Goal: Transaction & Acquisition: Purchase product/service

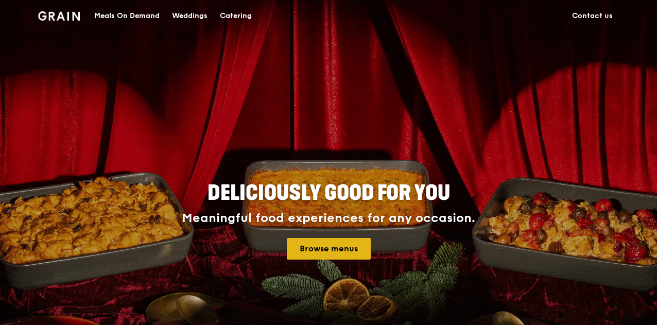
click at [340, 252] on link "Browse menus" at bounding box center [329, 249] width 84 height 22
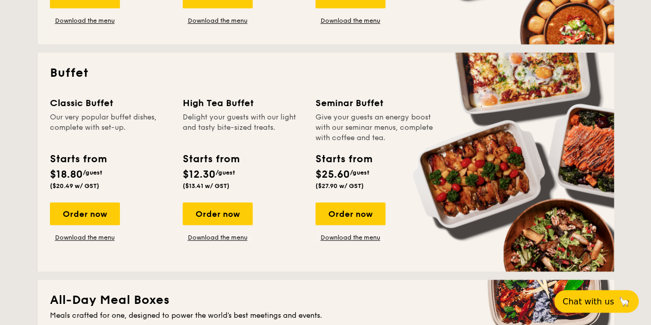
scroll to position [206, 0]
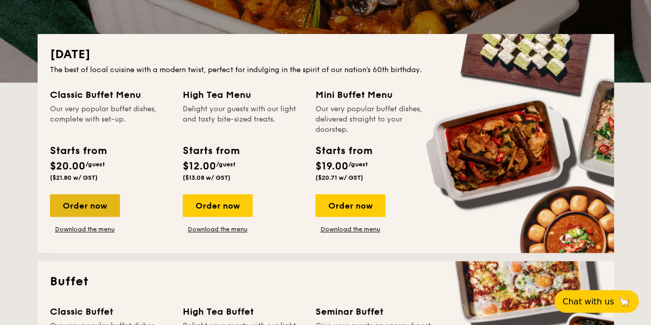
click at [99, 205] on div "Order now" at bounding box center [85, 205] width 70 height 23
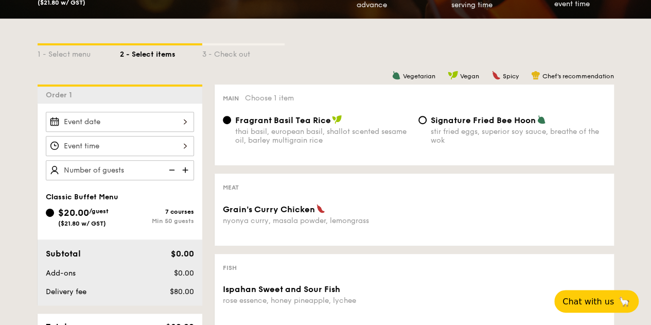
scroll to position [257, 0]
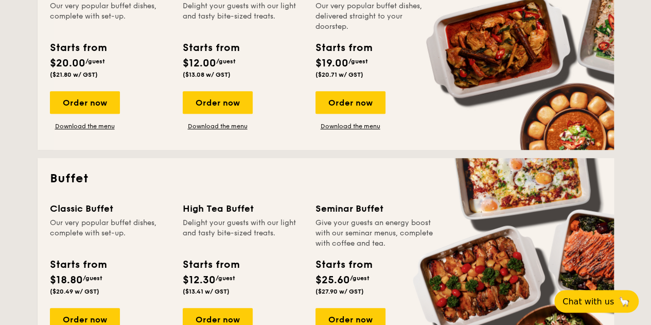
scroll to position [412, 0]
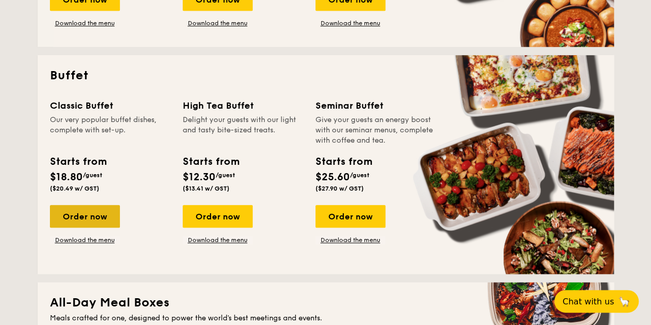
click at [97, 215] on div "Order now" at bounding box center [85, 216] width 70 height 23
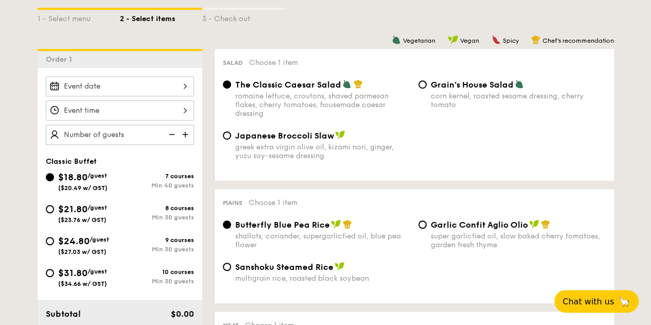
scroll to position [257, 0]
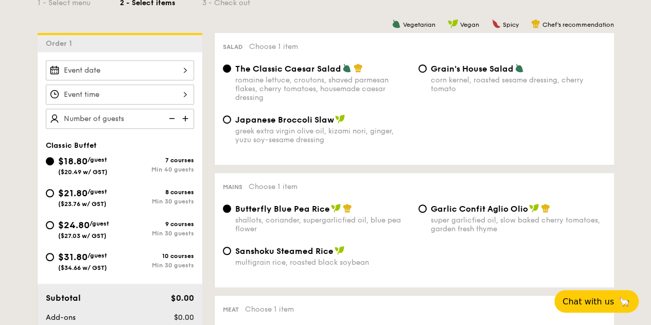
click at [85, 196] on span "$21.80" at bounding box center [72, 192] width 29 height 11
click at [54, 196] on input "$21.80 /guest ($23.76 w/ GST) 8 courses Min 30 guests" at bounding box center [50, 193] width 8 height 8
radio input "true"
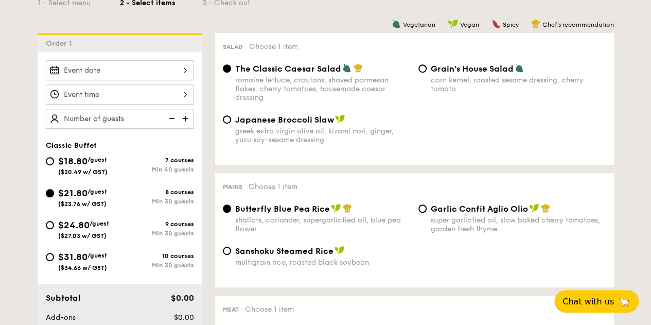
radio input "true"
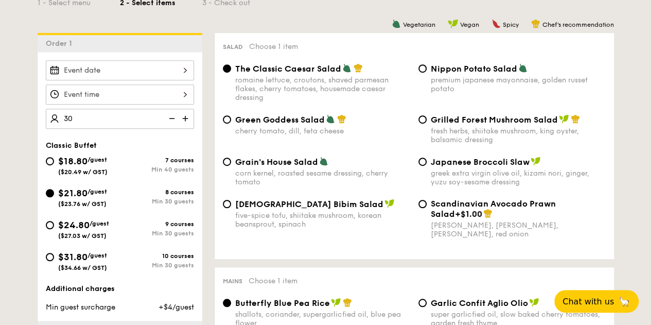
type input "30 guests"
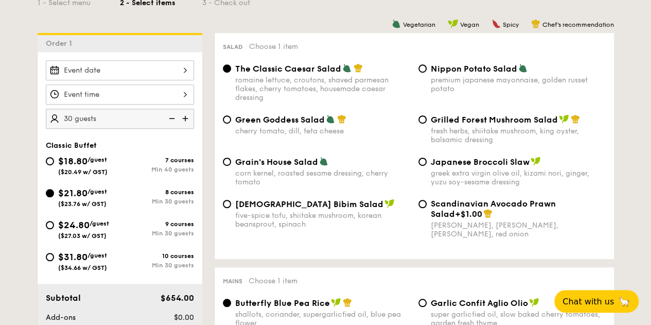
click at [437, 73] on span "Nippon Potato Salad" at bounding box center [474, 69] width 86 height 10
click at [427, 73] on input "Nippon Potato Salad premium japanese mayonnaise, golden russet potato" at bounding box center [422, 68] width 8 height 8
radio input "true"
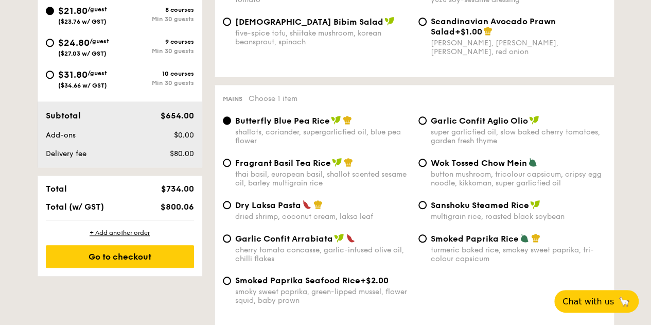
scroll to position [463, 0]
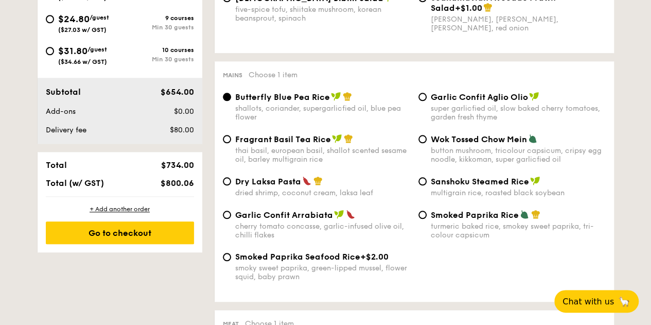
click at [449, 220] on span "Smoked Paprika Rice" at bounding box center [475, 215] width 88 height 10
click at [427, 219] on input "Smoked Paprika Rice turmeric baked rice, smokey sweet paprika, tri-colour capsi…" at bounding box center [422, 214] width 8 height 8
radio input "true"
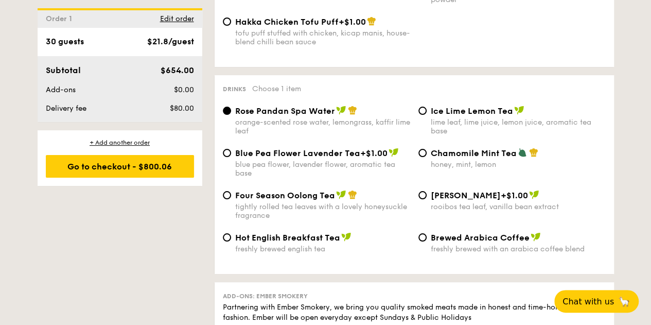
scroll to position [1917, 0]
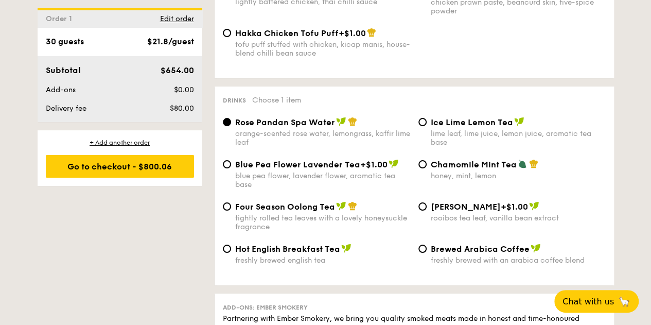
click at [336, 169] on span "Blue Pea Flower Lavender Tea" at bounding box center [297, 165] width 125 height 10
click at [231, 168] on input "Blue Pea Flower Lavender Tea +$1.00 blue pea flower, lavender flower, aromatic …" at bounding box center [227, 164] width 8 height 8
radio input "true"
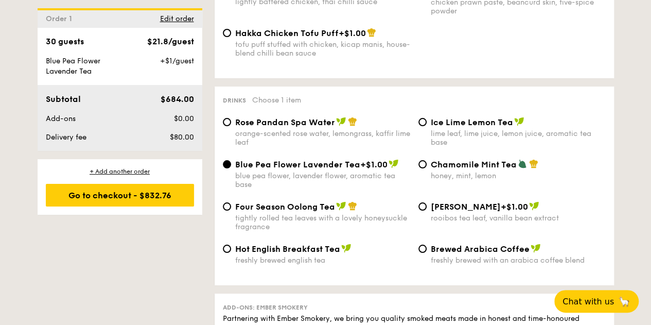
click at [440, 222] on div "rooibos tea leaf, vanilla bean extract" at bounding box center [518, 218] width 175 height 9
click at [427, 210] on input "Vanilla Rooibos +$1.00 rooibos tea leaf, vanilla bean extract" at bounding box center [422, 206] width 8 height 8
radio input "true"
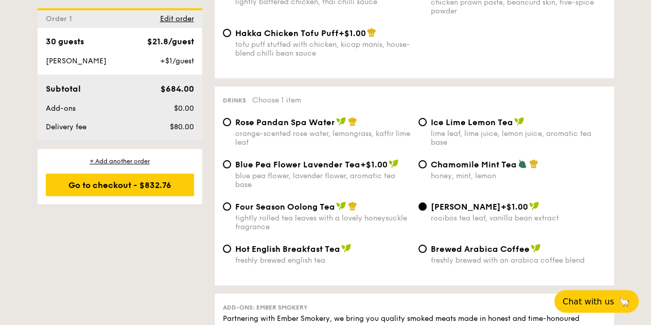
click at [465, 127] on span "Ice Lime Lemon Tea" at bounding box center [472, 122] width 82 height 10
click at [427, 126] on input "Ice Lime Lemon Tea lime leaf, lime juice, lemon juice, aromatic tea base" at bounding box center [422, 122] width 8 height 8
radio input "true"
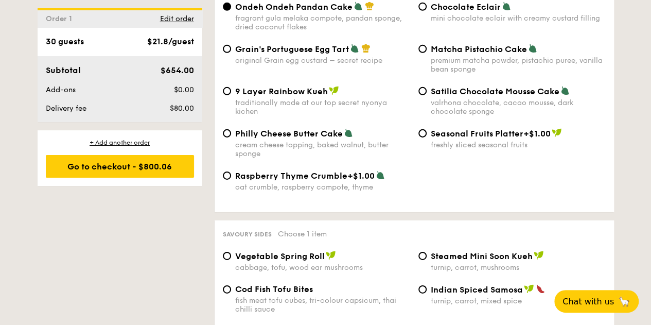
scroll to position [1556, 0]
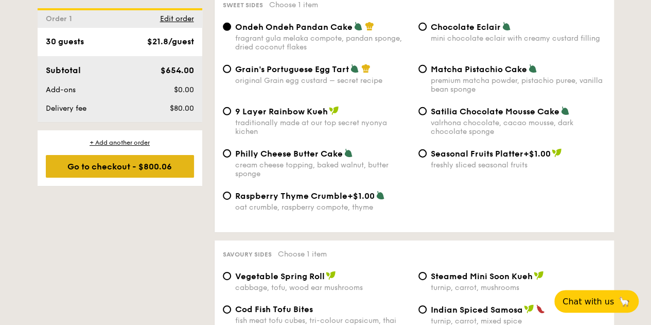
click at [162, 162] on div "Go to checkout - $800.06" at bounding box center [120, 166] width 148 height 23
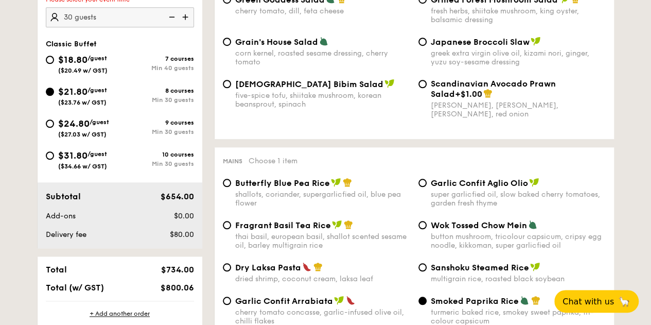
scroll to position [275, 0]
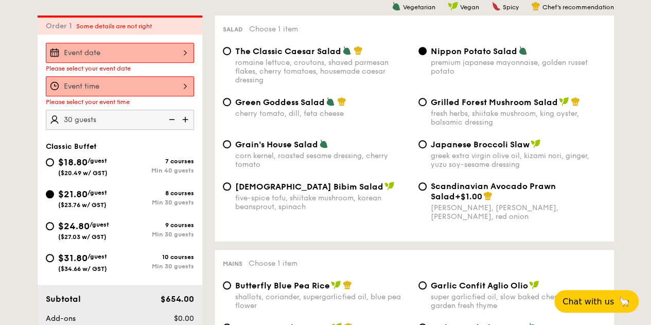
click at [186, 50] on div at bounding box center [120, 53] width 148 height 20
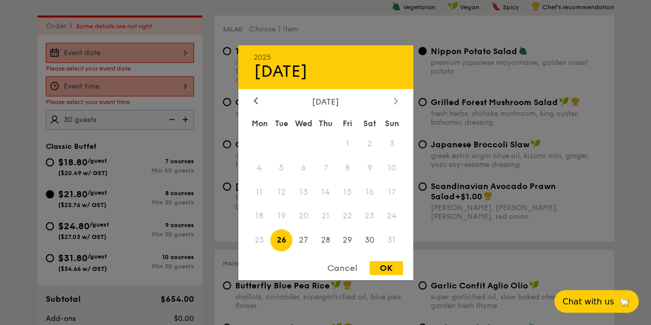
click at [397, 98] on div at bounding box center [395, 101] width 9 height 10
click at [396, 98] on icon at bounding box center [395, 101] width 3 height 6
click at [258, 237] on span "27" at bounding box center [260, 240] width 22 height 22
click at [387, 270] on div "OK" at bounding box center [386, 268] width 33 height 14
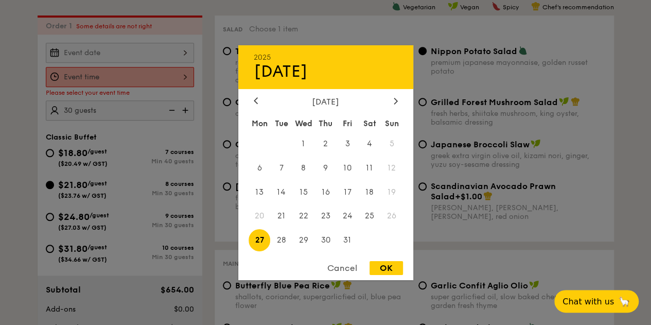
type input "Oct 27, 2025"
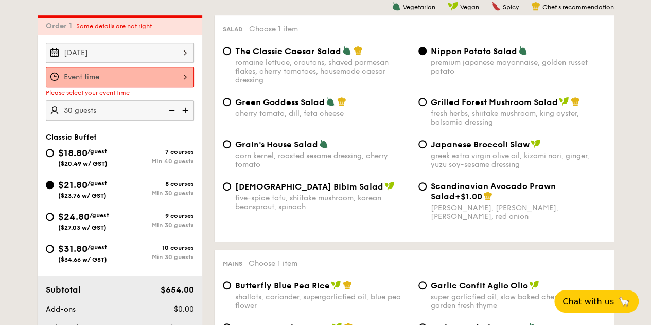
click at [183, 81] on div at bounding box center [120, 77] width 148 height 20
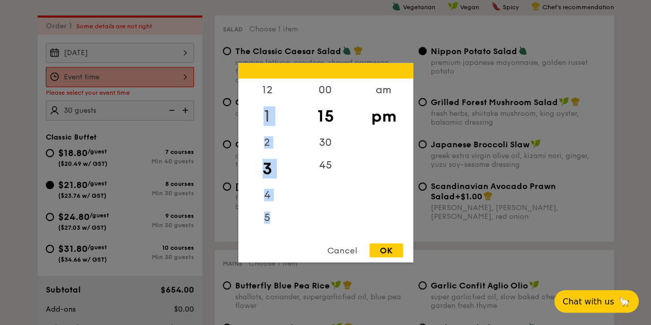
drag, startPoint x: 274, startPoint y: 227, endPoint x: 265, endPoint y: 121, distance: 105.9
click at [265, 122] on div "12 1 2 3 4 5 6 7 8 9 10 11" at bounding box center [267, 156] width 58 height 157
click at [277, 185] on div "4" at bounding box center [267, 191] width 58 height 30
click at [266, 151] on div "7" at bounding box center [267, 156] width 58 height 30
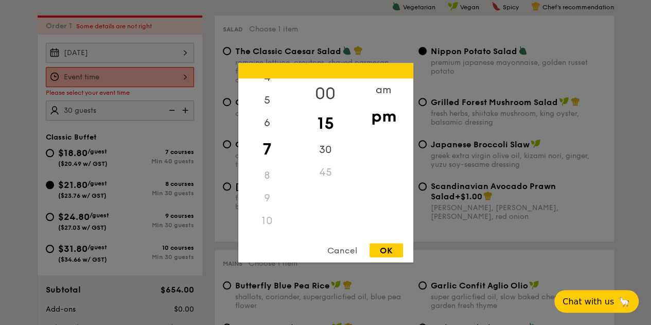
click at [329, 94] on div "00" at bounding box center [325, 93] width 58 height 30
click at [393, 250] on div "OK" at bounding box center [386, 250] width 33 height 14
type input "7:00PM"
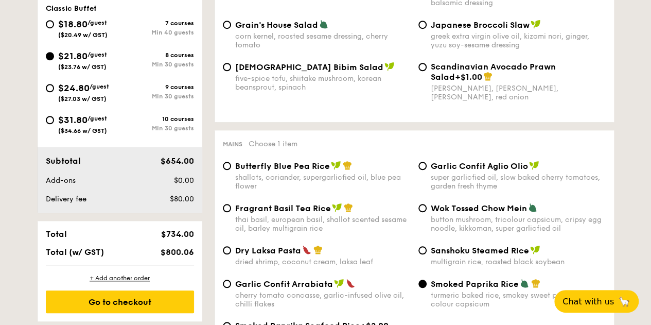
scroll to position [532, 0]
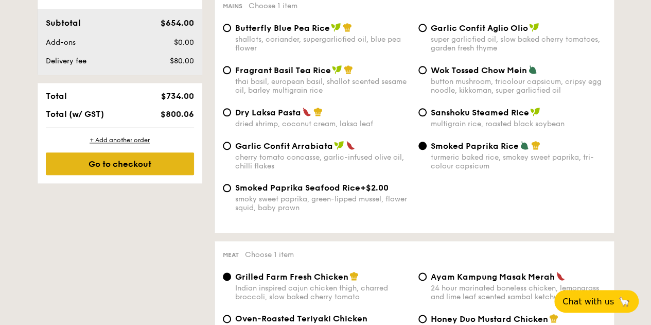
click at [162, 167] on div "Go to checkout" at bounding box center [120, 163] width 148 height 23
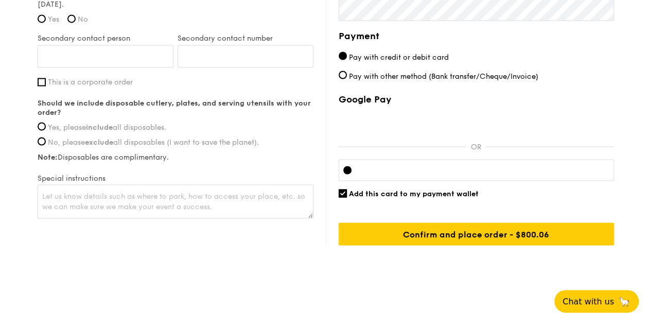
scroll to position [815, 0]
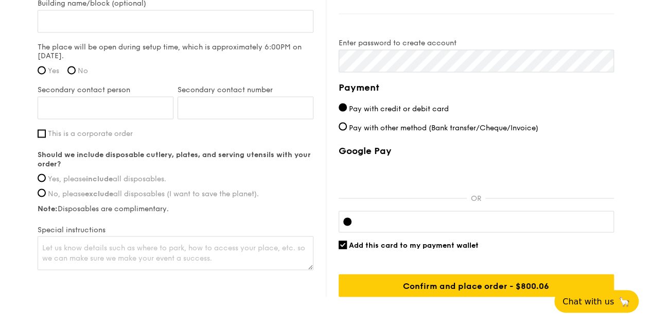
click at [141, 175] on span "Yes, please include all disposables." at bounding box center [107, 178] width 118 height 9
click at [46, 175] on input "Yes, please include all disposables." at bounding box center [42, 177] width 8 height 8
radio input "true"
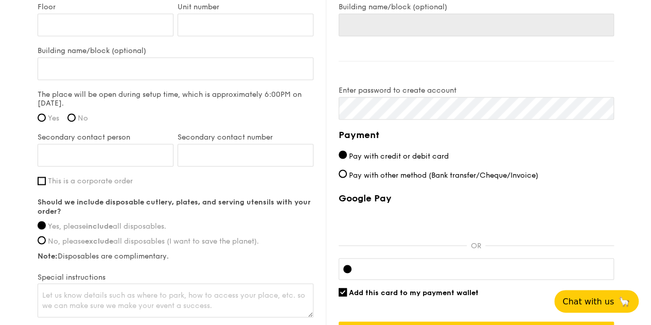
scroll to position [867, 0]
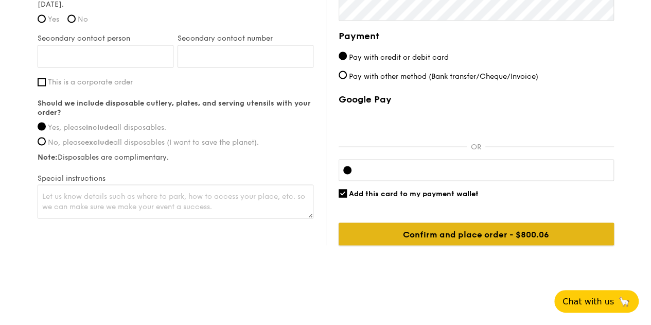
click at [409, 233] on input "Confirm and place order - $800.06" at bounding box center [476, 233] width 275 height 23
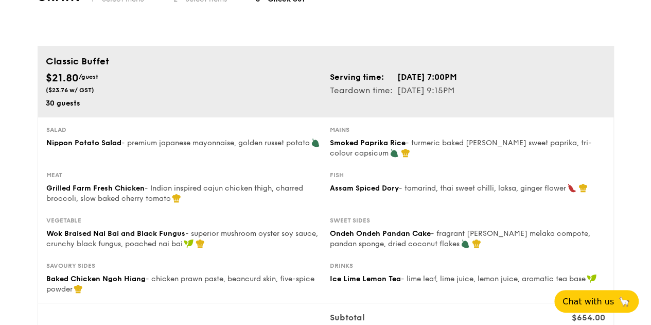
scroll to position [0, 0]
